Goal: Navigation & Orientation: Find specific page/section

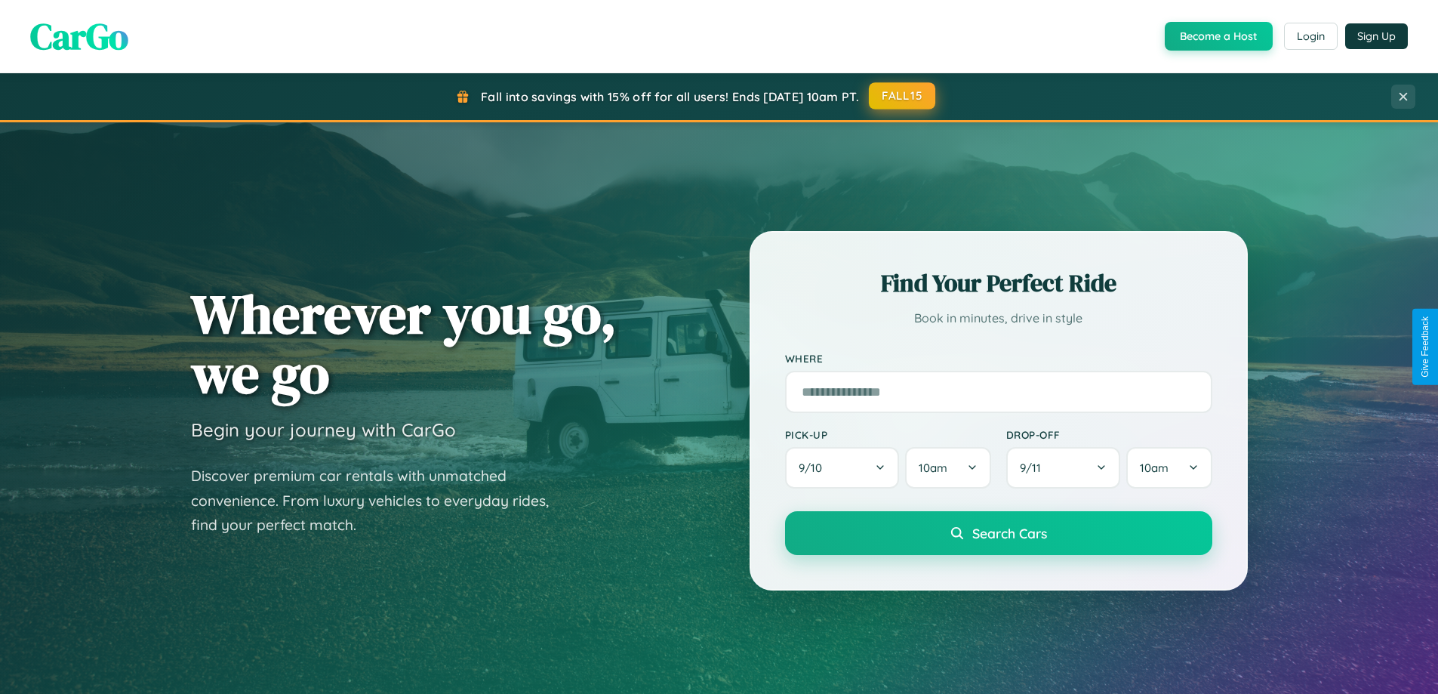
click at [903, 96] on button "FALL15" at bounding box center [902, 95] width 66 height 27
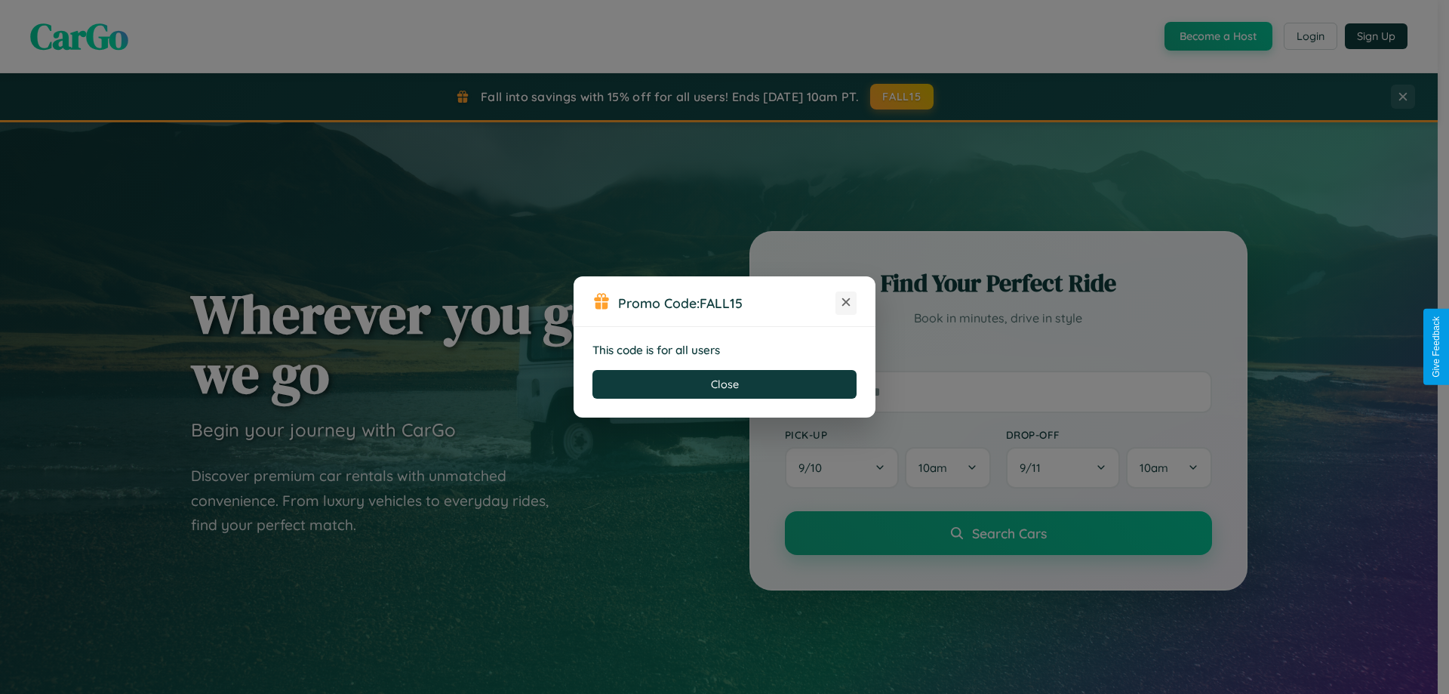
click at [846, 303] on icon at bounding box center [845, 301] width 15 height 15
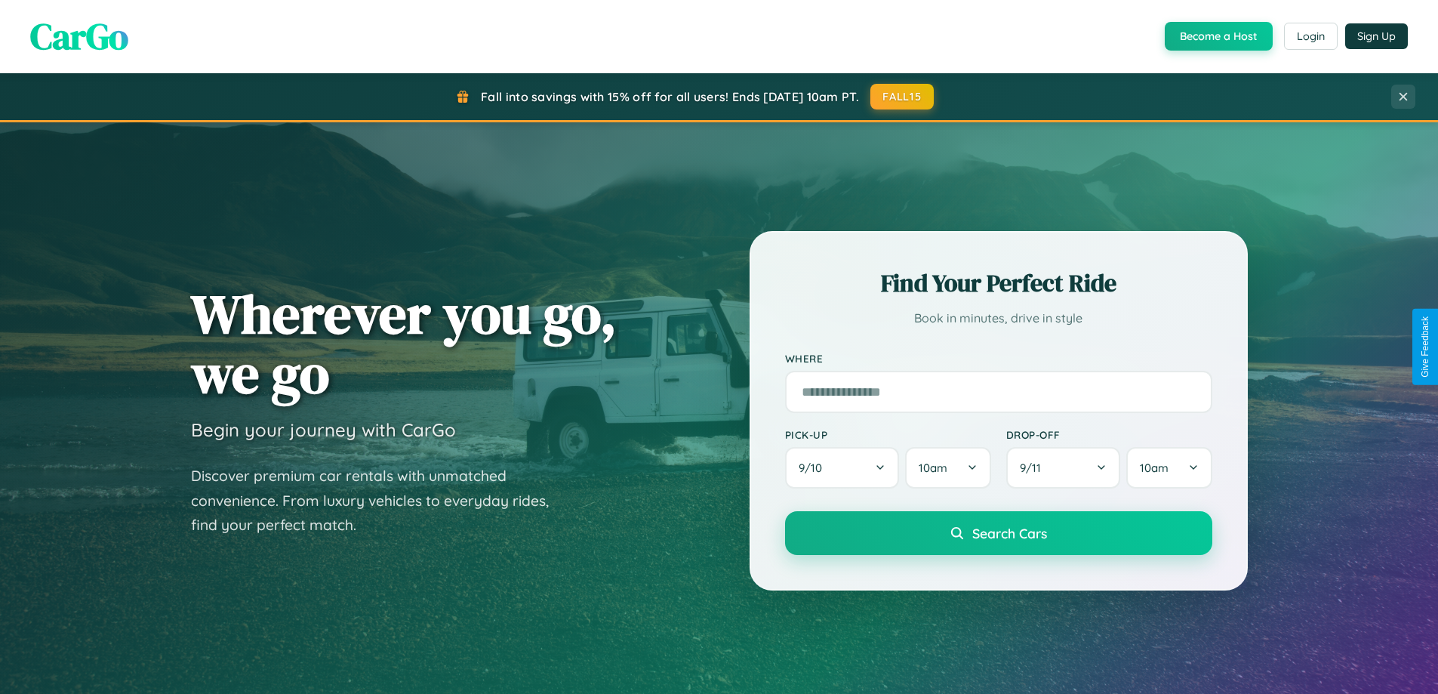
scroll to position [651, 0]
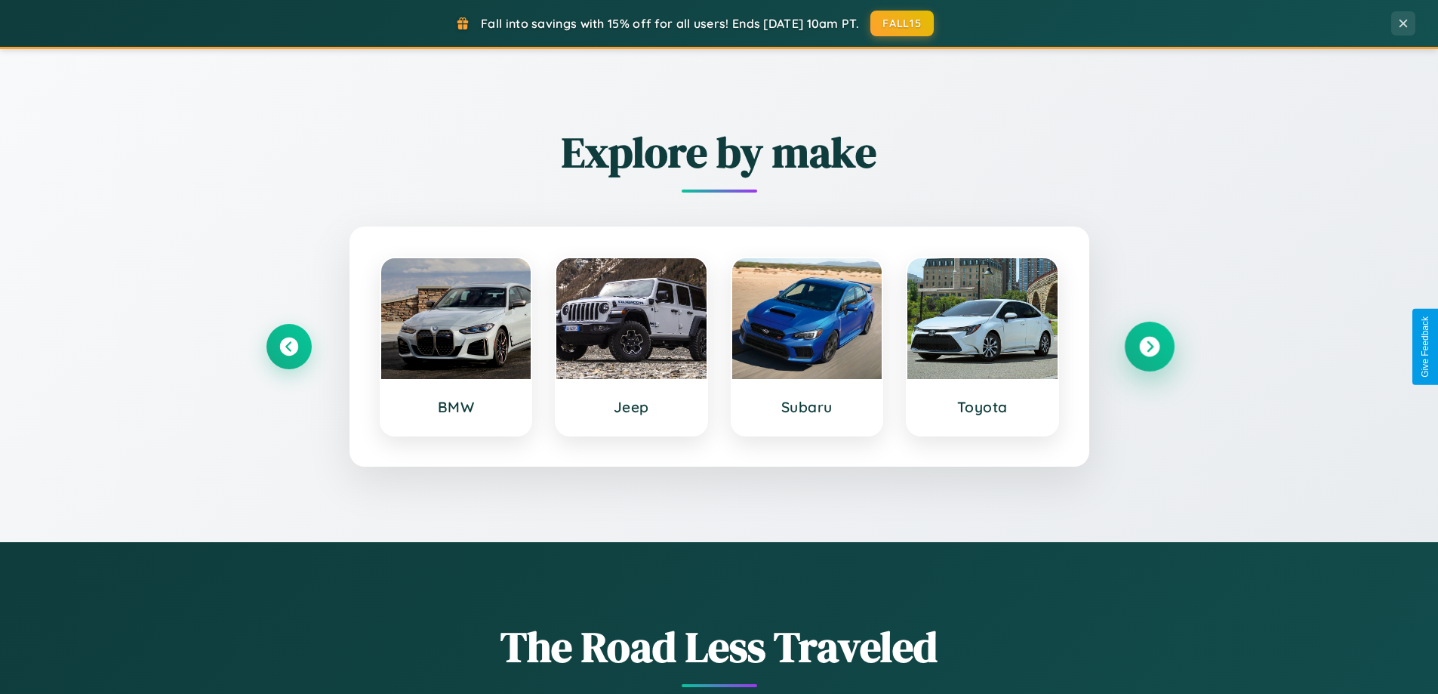
click at [1149, 346] on icon at bounding box center [1149, 347] width 20 height 20
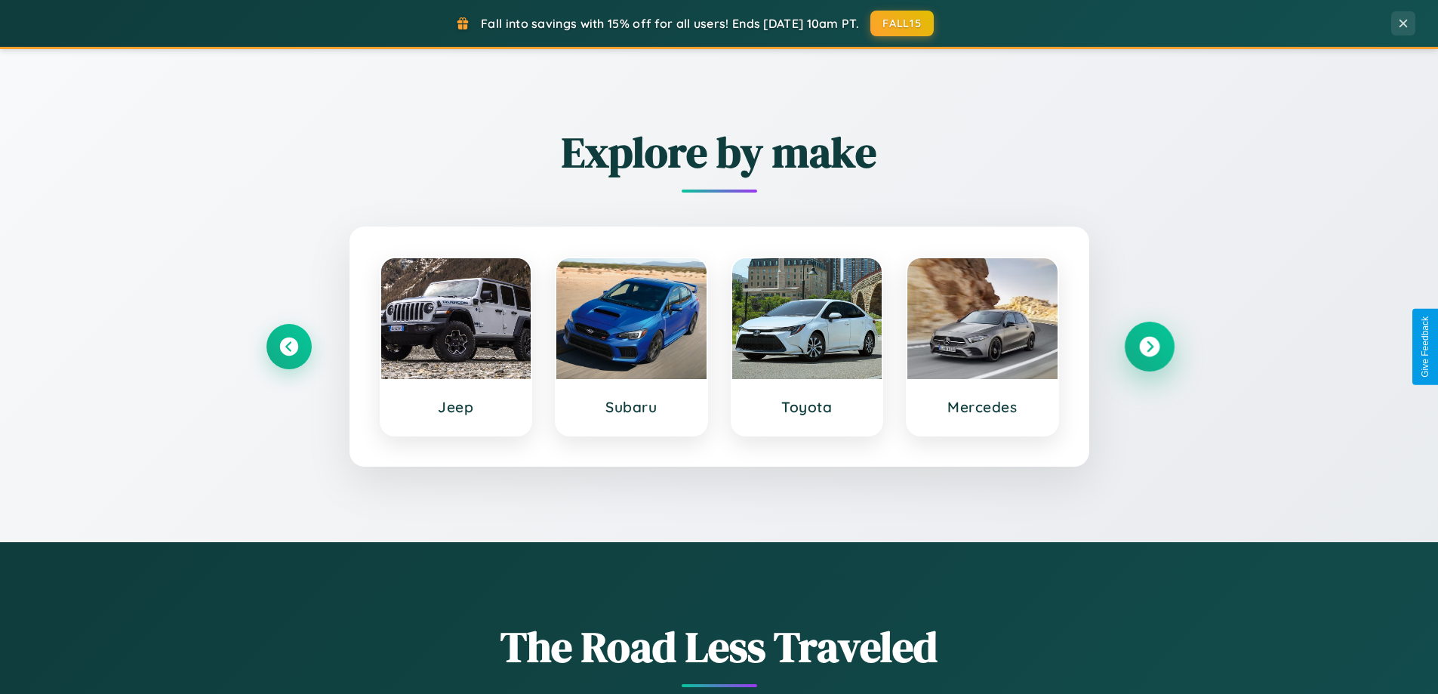
click at [1149, 346] on icon at bounding box center [1149, 347] width 20 height 20
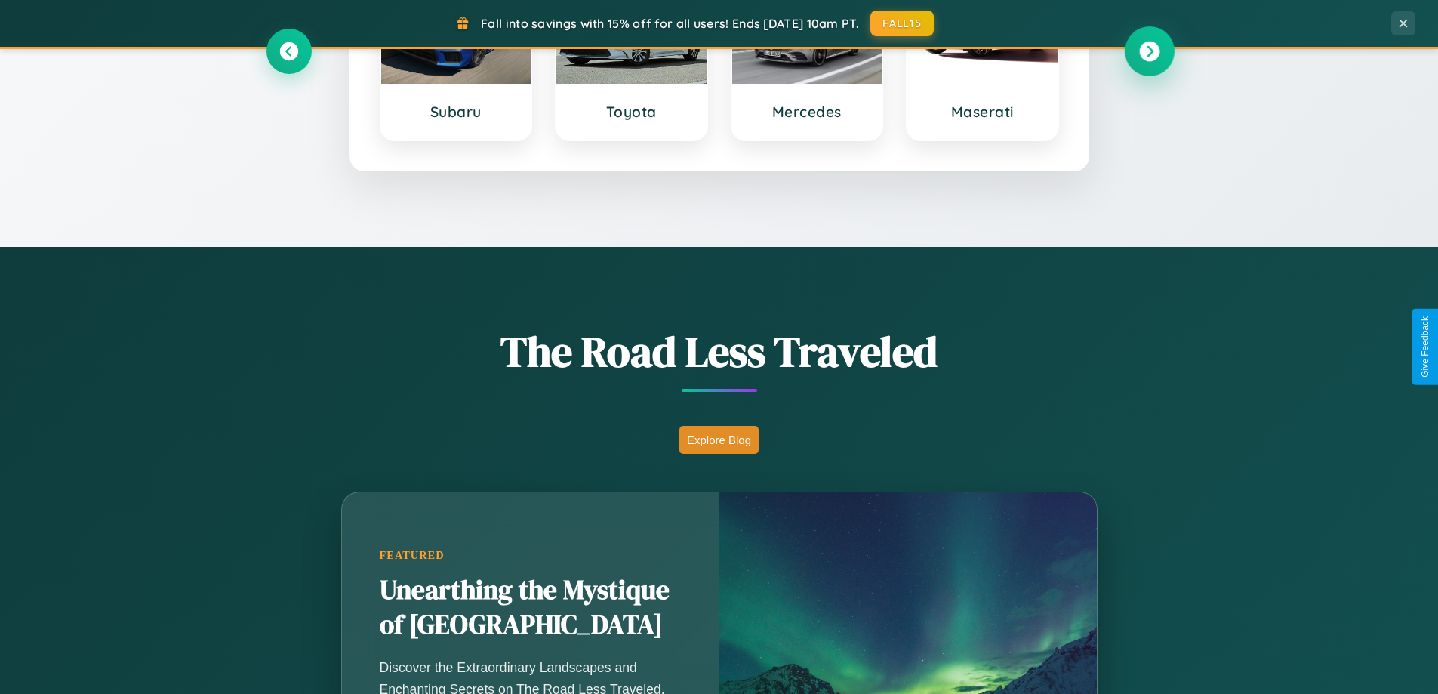
scroll to position [1038, 0]
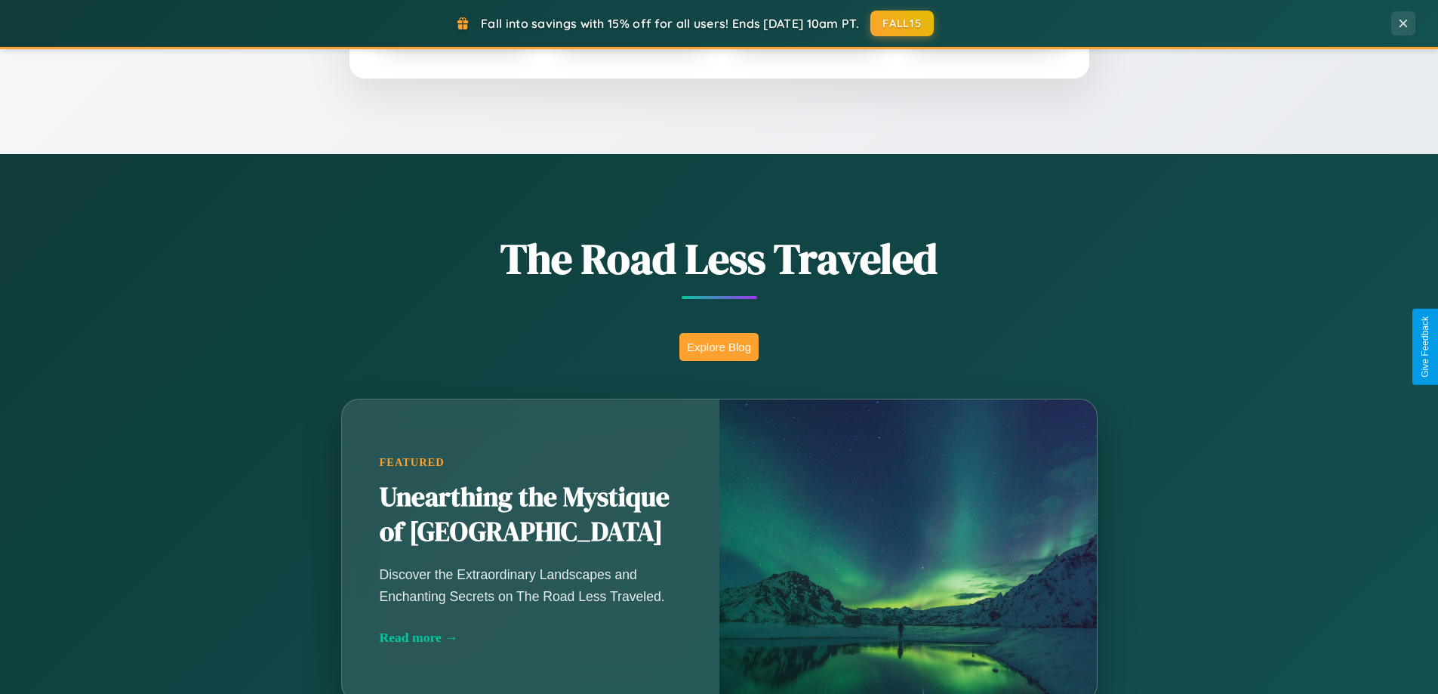
click at [718, 346] on button "Explore Blog" at bounding box center [718, 347] width 79 height 28
